Goal: Book appointment/travel/reservation

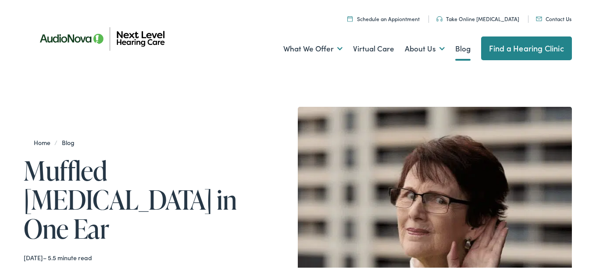
click at [496, 46] on link "Find a Hearing Clinic" at bounding box center [526, 47] width 91 height 24
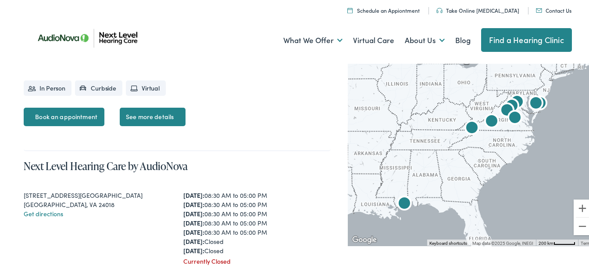
scroll to position [1808, 0]
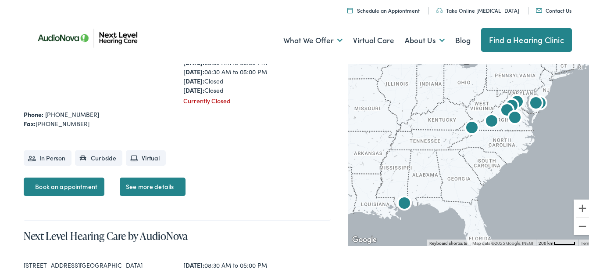
click at [503, 149] on div at bounding box center [472, 151] width 248 height 185
click at [529, 39] on link "Find a Hearing Clinic" at bounding box center [526, 39] width 91 height 24
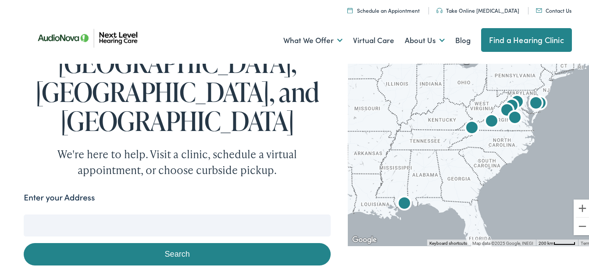
scroll to position [140, 0]
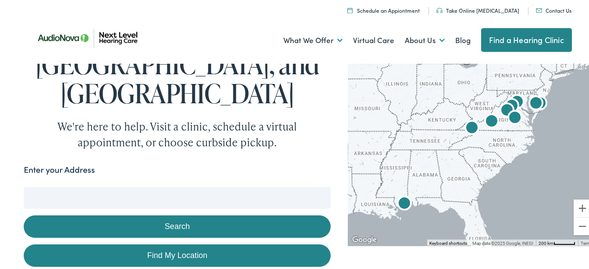
click at [175, 243] on link "Find My Location" at bounding box center [177, 254] width 307 height 22
click at [106, 185] on input "[GEOGRAPHIC_DATA], [US_STATE]" at bounding box center [177, 196] width 307 height 22
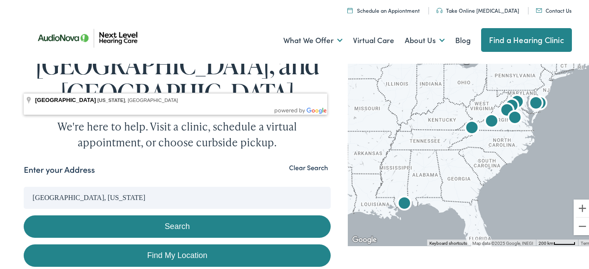
drag, startPoint x: 54, startPoint y: 81, endPoint x: 206, endPoint y: 89, distance: 152.0
click at [206, 185] on input "[GEOGRAPHIC_DATA], [US_STATE]" at bounding box center [177, 196] width 307 height 22
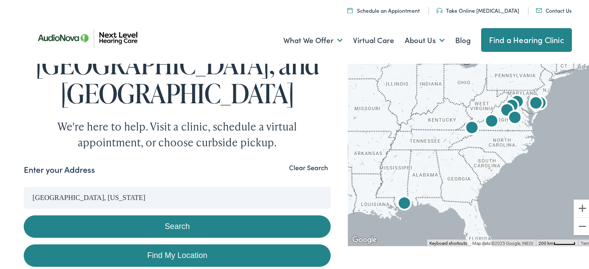
click at [163, 243] on link "Find My Location" at bounding box center [177, 254] width 307 height 22
click at [175, 214] on button "Search" at bounding box center [177, 225] width 307 height 22
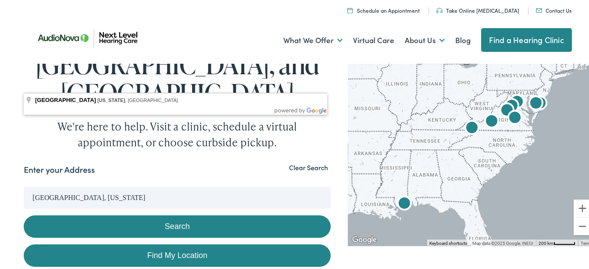
click at [55, 185] on input "[GEOGRAPHIC_DATA], [US_STATE]" at bounding box center [177, 196] width 307 height 22
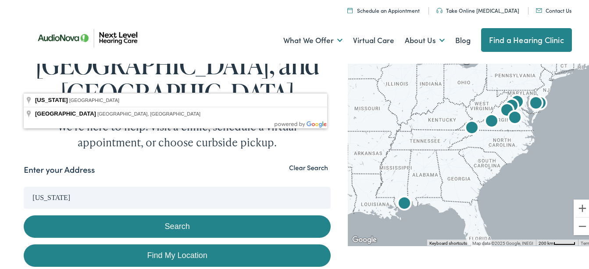
click at [62, 185] on input "[US_STATE]" at bounding box center [177, 196] width 307 height 22
click at [34, 185] on input "[US_STATE]" at bounding box center [177, 196] width 307 height 22
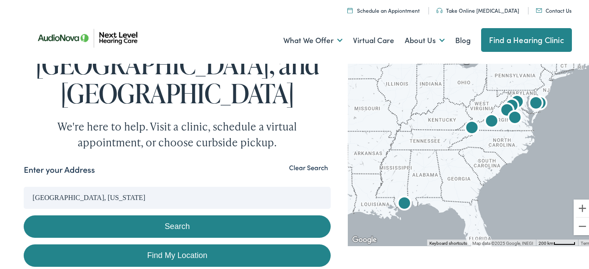
click at [232, 162] on form "Enter your Address [GEOGRAPHIC_DATA], [US_STATE] Search Find My Location" at bounding box center [177, 214] width 307 height 104
click at [179, 214] on button "Search" at bounding box center [177, 225] width 307 height 22
click at [171, 214] on button "Search" at bounding box center [177, 225] width 307 height 22
click at [177, 243] on link "Find My Location" at bounding box center [177, 254] width 307 height 22
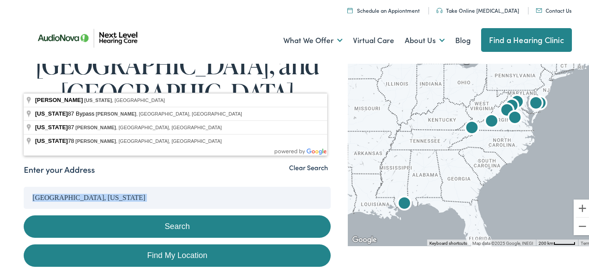
click at [135, 185] on input "[GEOGRAPHIC_DATA], [US_STATE]" at bounding box center [177, 196] width 307 height 22
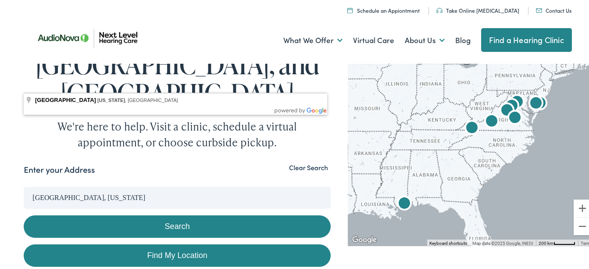
click at [54, 185] on input "[GEOGRAPHIC_DATA], [US_STATE]" at bounding box center [177, 196] width 307 height 22
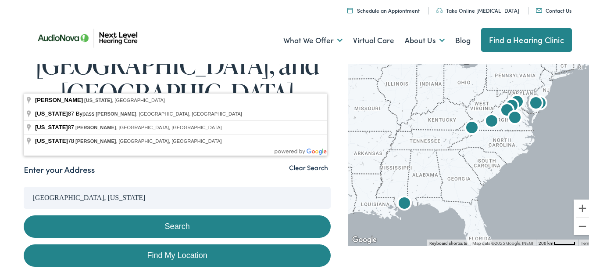
click at [24, 214] on button "Search" at bounding box center [177, 225] width 307 height 22
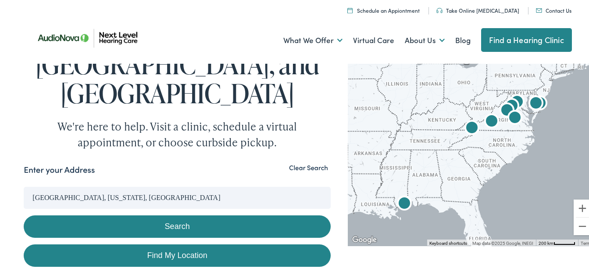
click at [169, 243] on link "Find My Location" at bounding box center [177, 254] width 307 height 22
type input "[GEOGRAPHIC_DATA], [US_STATE]"
click at [169, 243] on link "Find My Location" at bounding box center [177, 254] width 307 height 22
click at [173, 214] on button "Search" at bounding box center [177, 225] width 307 height 22
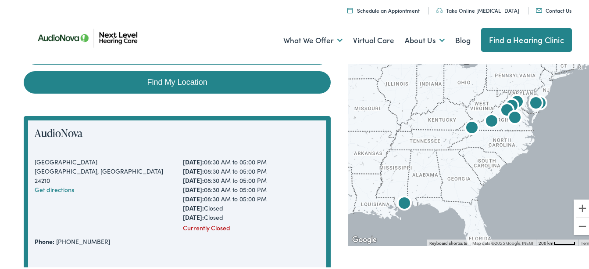
scroll to position [333, 0]
